Goal: Find specific page/section: Find specific page/section

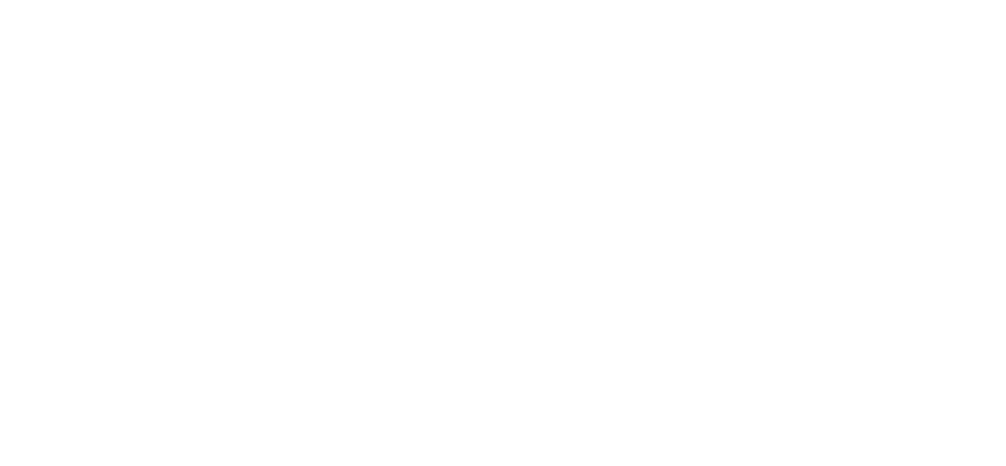
click at [568, 0] on html "Texto original Avalie a tradução O feedback vai ser usado para ajudar a melhora…" at bounding box center [503, 0] width 1006 height 0
click at [463, 0] on html "Texto original Avalie a tradução O feedback vai ser usado para ajudar a melhora…" at bounding box center [503, 0] width 1006 height 0
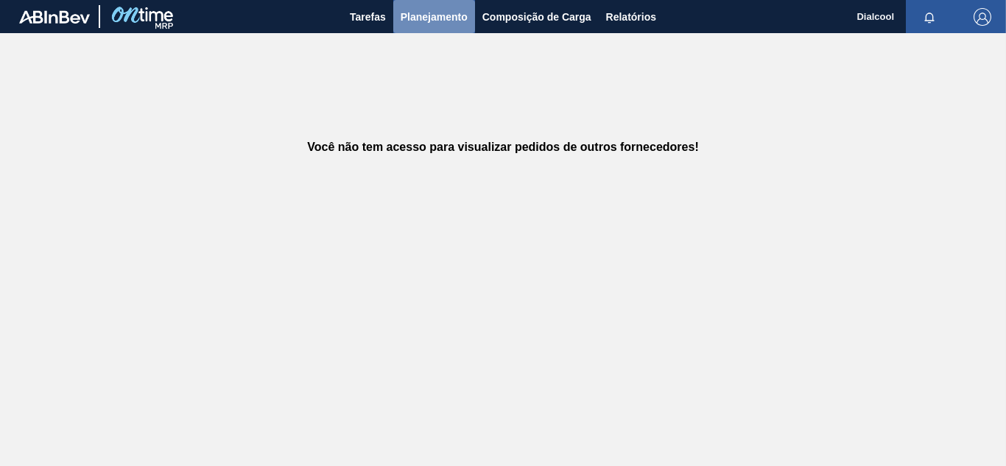
click at [441, 24] on font "Planejamento" at bounding box center [434, 17] width 67 height 18
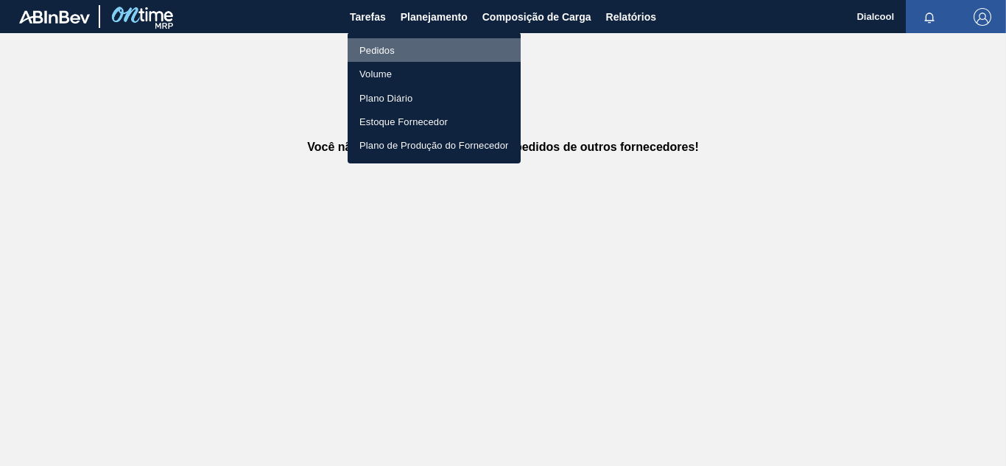
click at [418, 43] on li "Pedidos" at bounding box center [434, 50] width 173 height 24
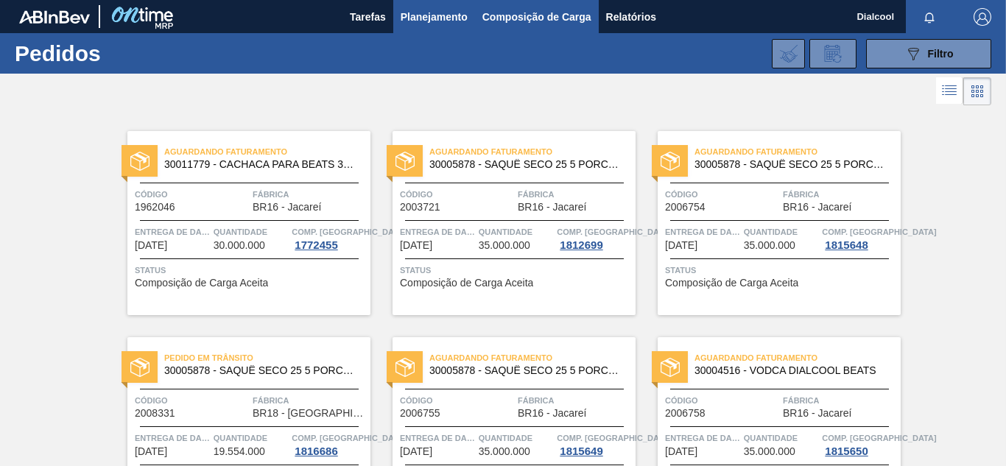
click at [546, 25] on font "Composição de Carga" at bounding box center [536, 17] width 109 height 18
